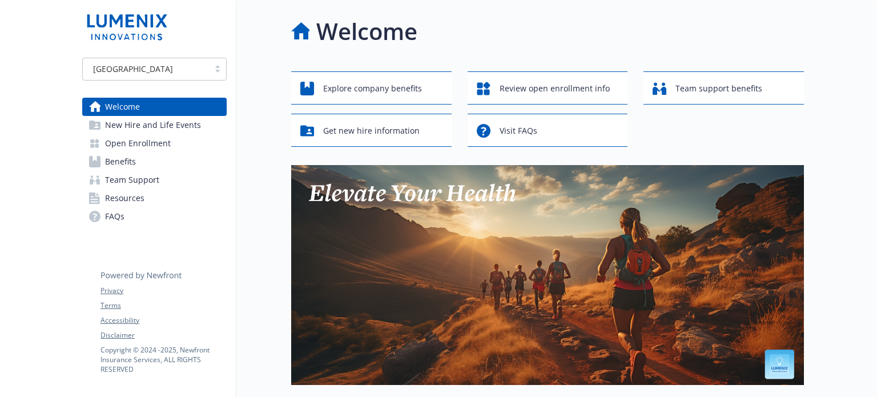
click at [126, 161] on span "Benefits" at bounding box center [120, 161] width 31 height 18
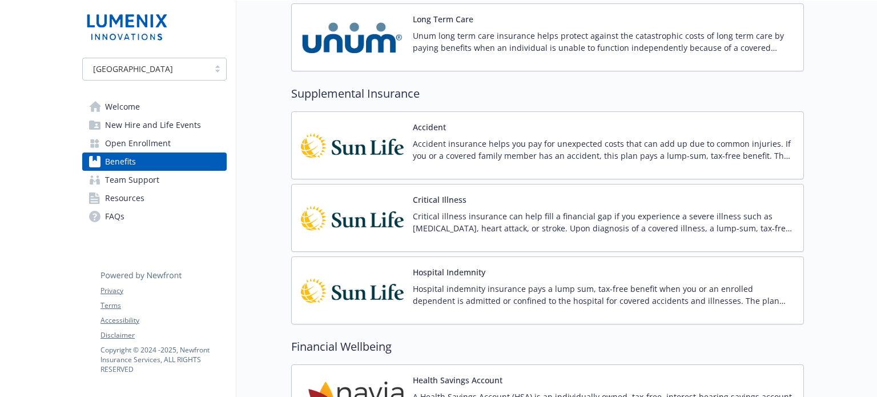
scroll to position [1370, 0]
